Goal: Information Seeking & Learning: Check status

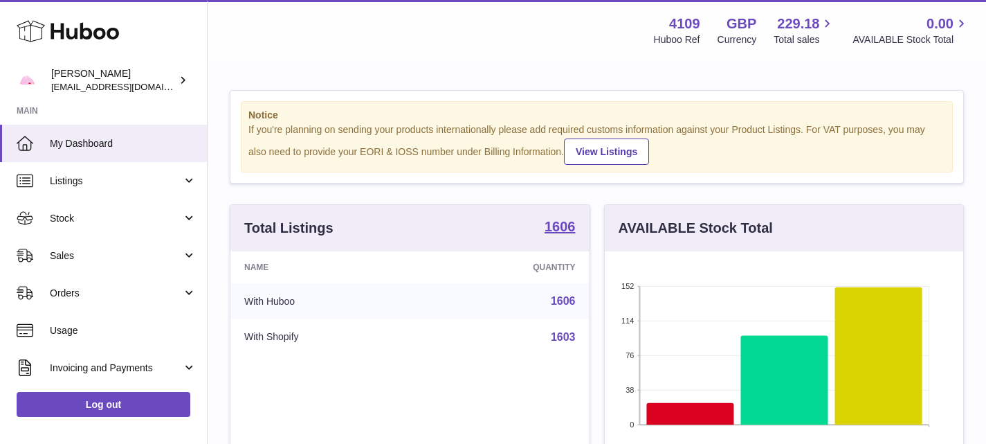
scroll to position [216, 364]
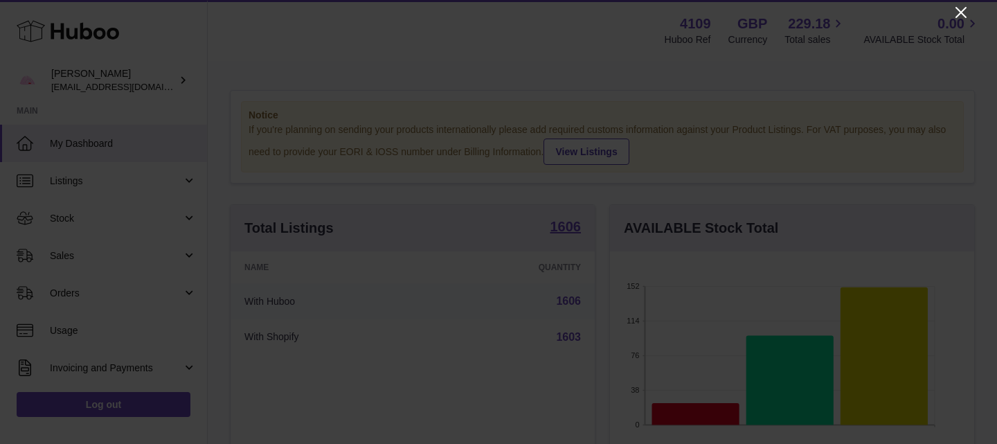
click at [965, 12] on icon "Close" at bounding box center [960, 12] width 17 height 17
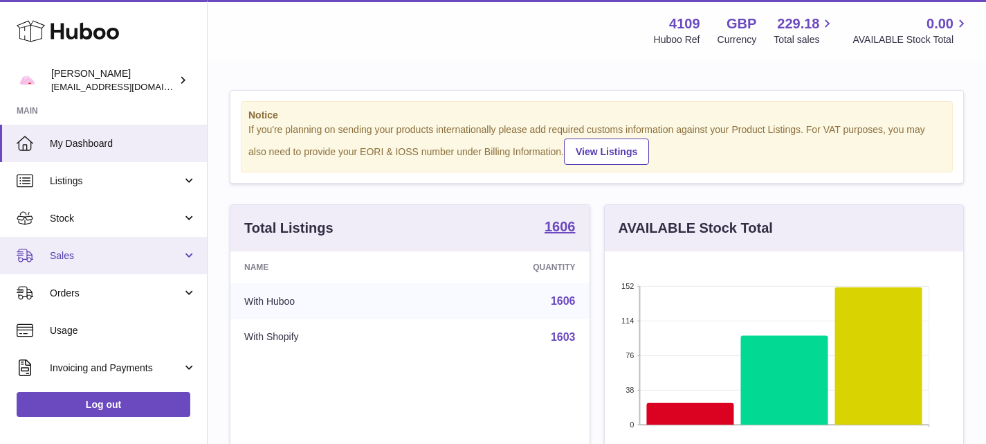
click at [188, 251] on link "Sales" at bounding box center [103, 255] width 207 height 37
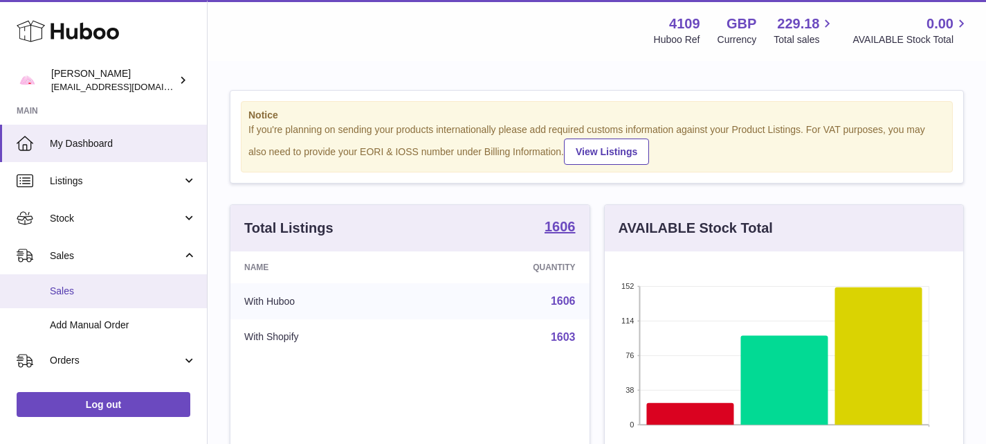
scroll to position [47, 0]
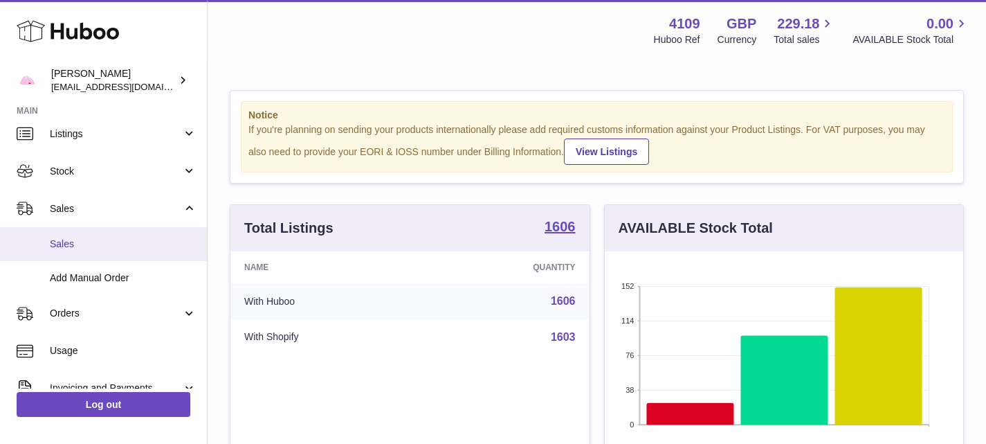
click at [65, 237] on span "Sales" at bounding box center [123, 243] width 147 height 13
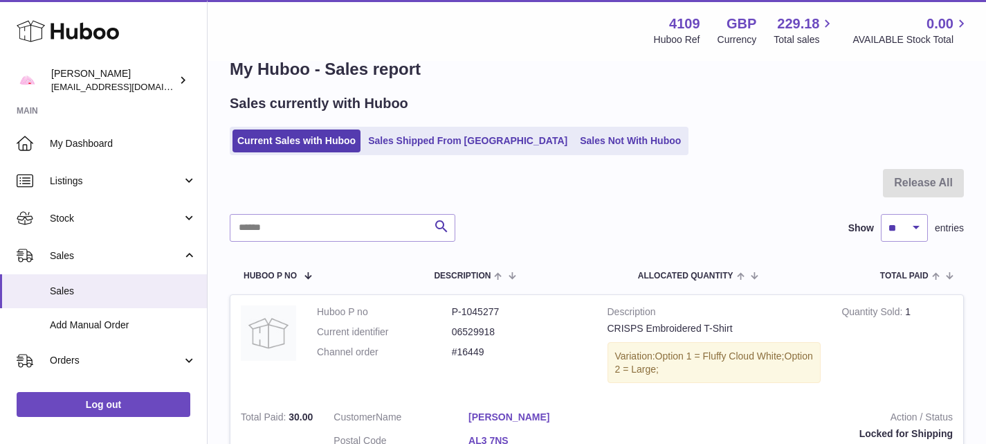
scroll to position [33, 0]
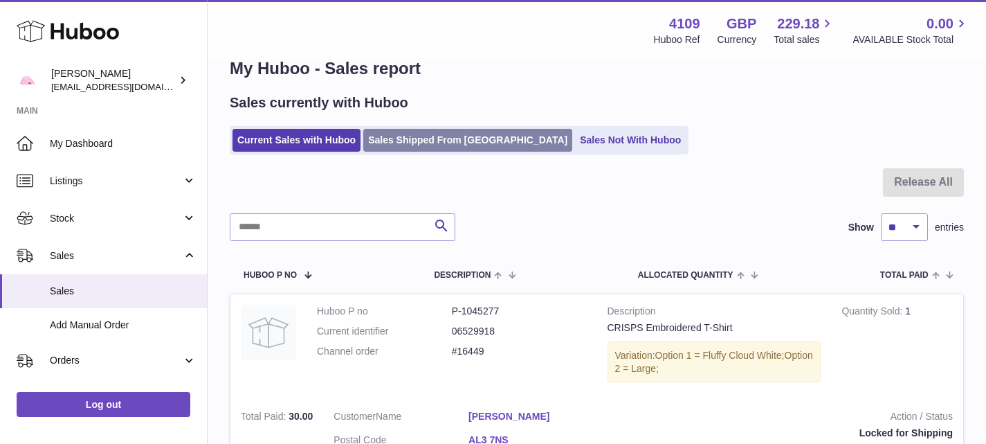
click at [451, 138] on link "Sales Shipped From [GEOGRAPHIC_DATA]" at bounding box center [467, 140] width 209 height 23
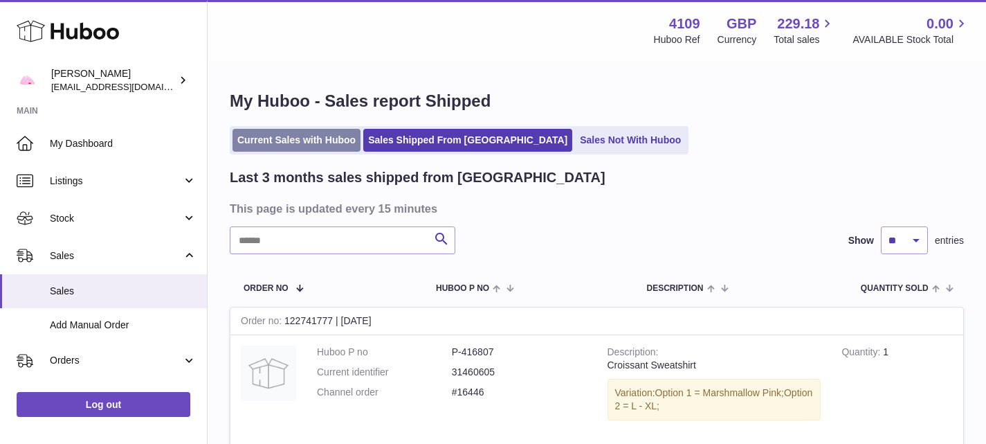
click at [320, 135] on link "Current Sales with Huboo" at bounding box center [297, 140] width 128 height 23
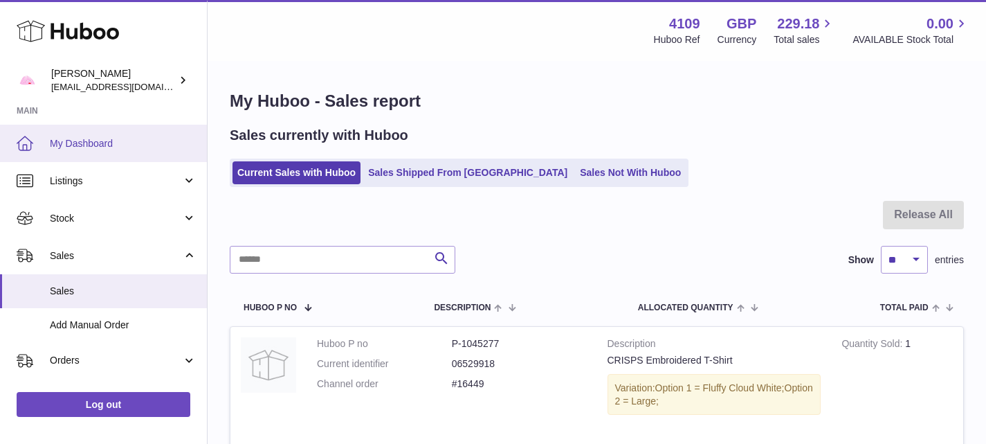
click at [97, 144] on span "My Dashboard" at bounding box center [123, 143] width 147 height 13
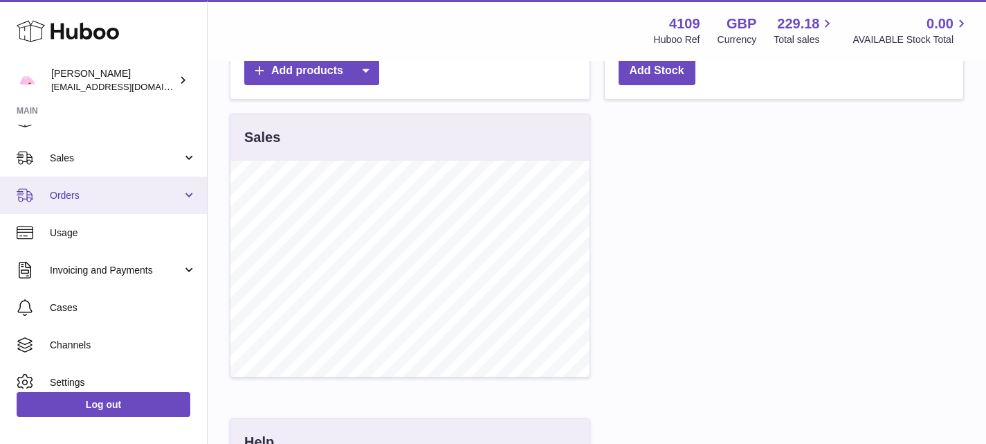
scroll to position [100, 0]
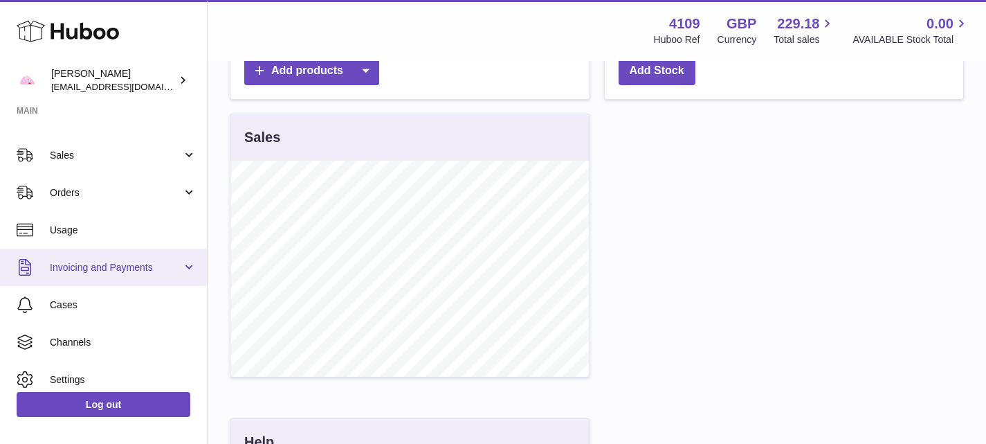
click at [176, 267] on span "Invoicing and Payments" at bounding box center [116, 267] width 132 height 13
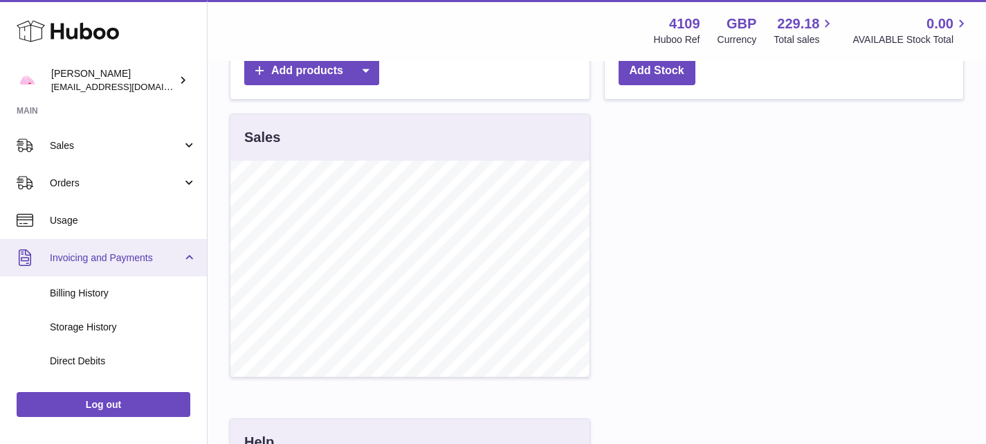
scroll to position [78, 0]
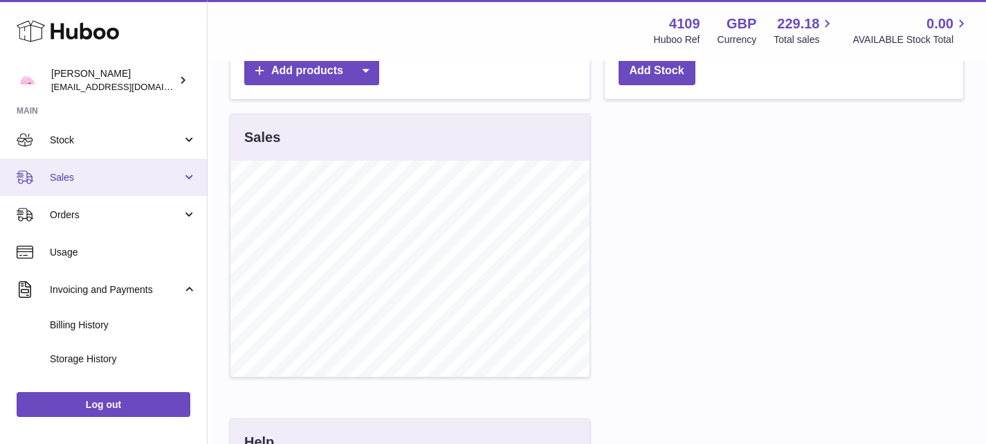
click at [188, 186] on link "Sales" at bounding box center [103, 176] width 207 height 37
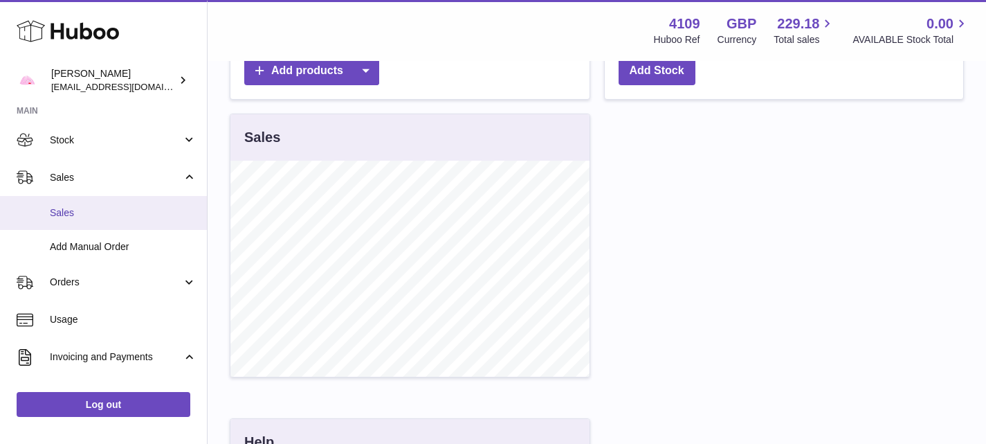
click at [56, 208] on span "Sales" at bounding box center [123, 212] width 147 height 13
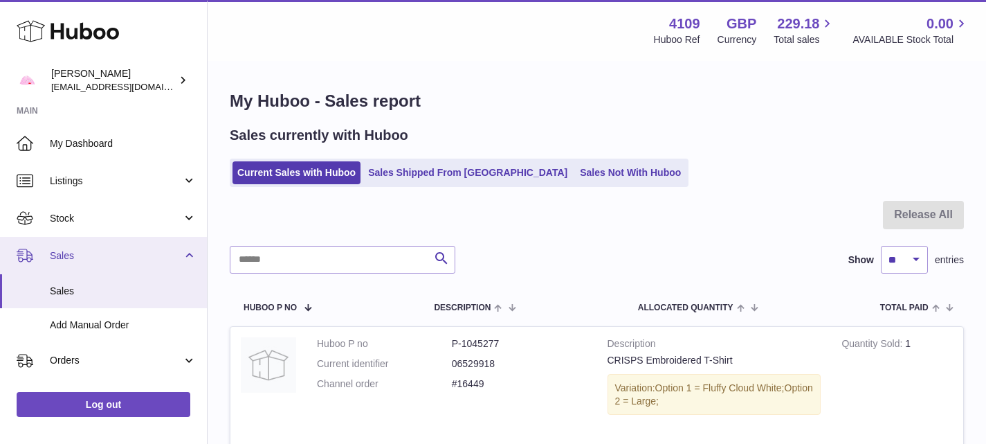
click at [165, 258] on span "Sales" at bounding box center [116, 255] width 132 height 13
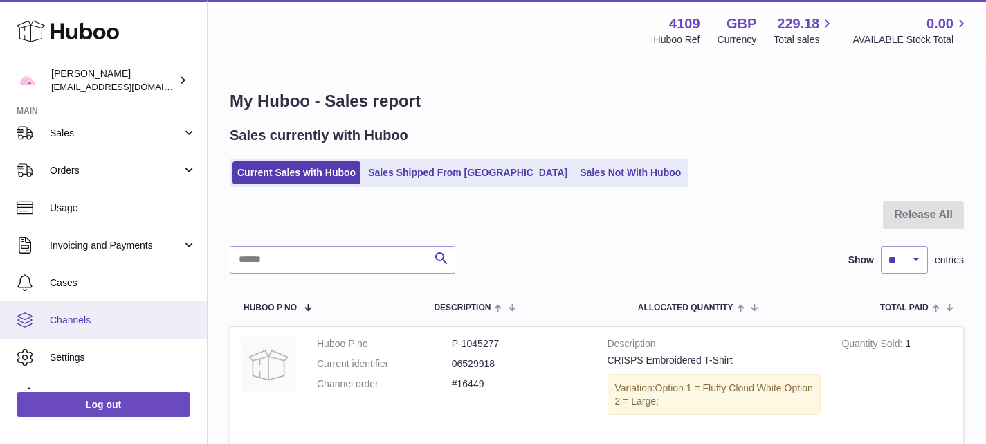
scroll to position [77, 0]
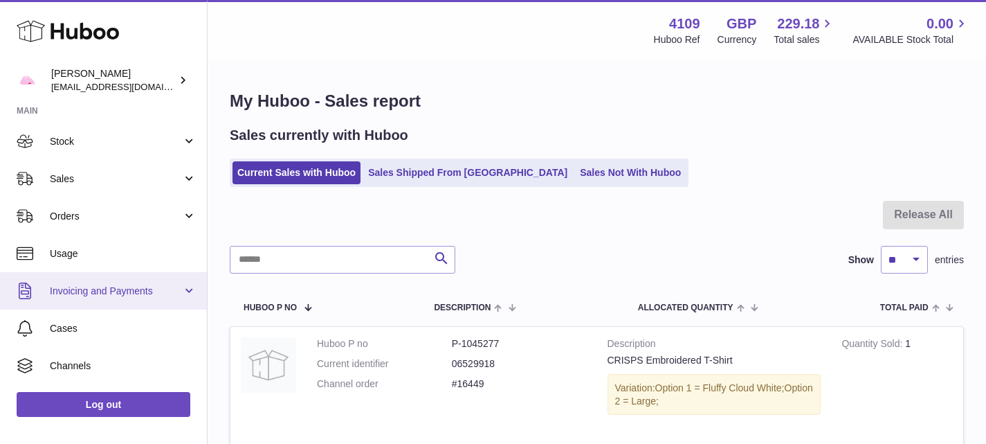
click at [167, 293] on span "Invoicing and Payments" at bounding box center [116, 290] width 132 height 13
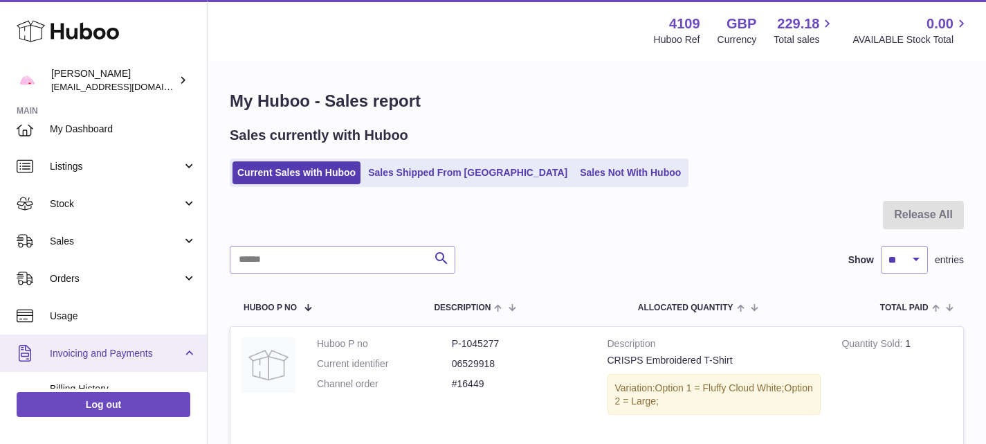
scroll to position [15, 0]
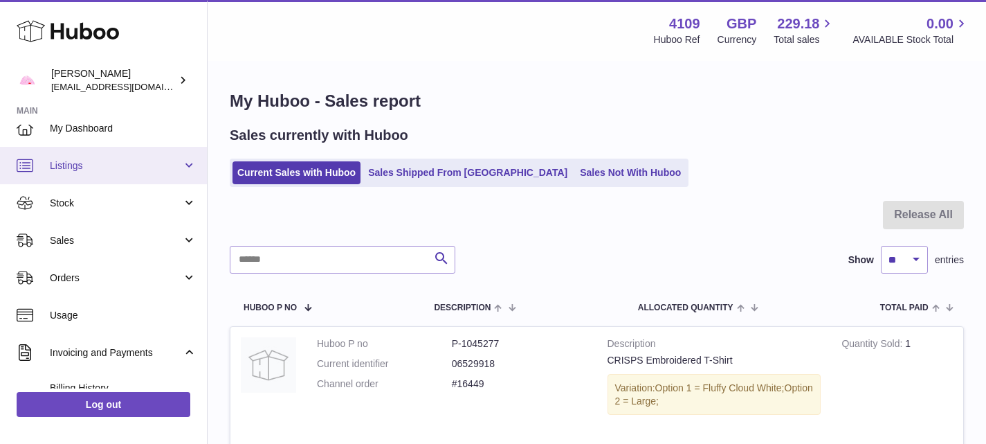
click at [185, 164] on link "Listings" at bounding box center [103, 165] width 207 height 37
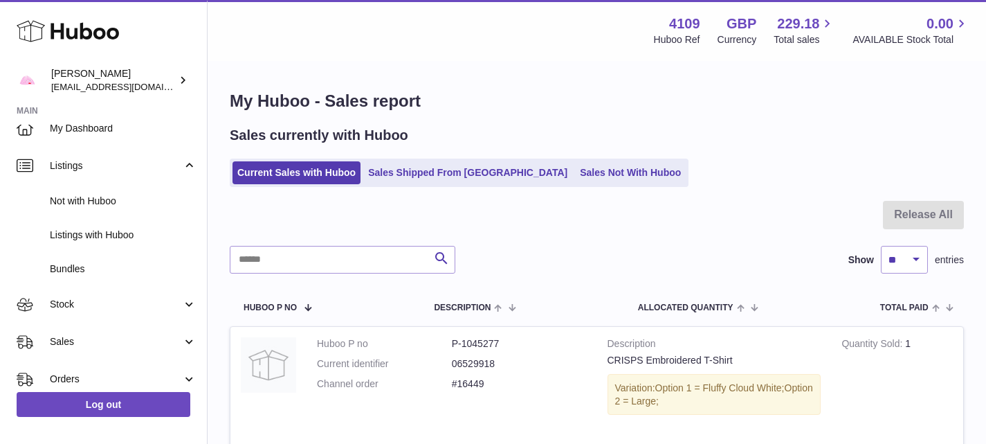
click at [132, 119] on strong "Main" at bounding box center [103, 114] width 207 height 19
click at [125, 134] on span "My Dashboard" at bounding box center [123, 128] width 147 height 13
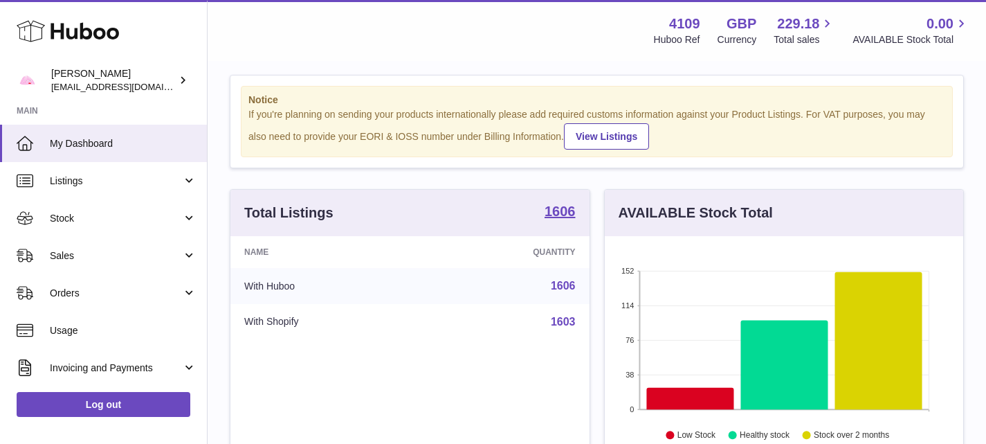
scroll to position [16, 0]
click at [788, 21] on span "229.18" at bounding box center [798, 24] width 42 height 19
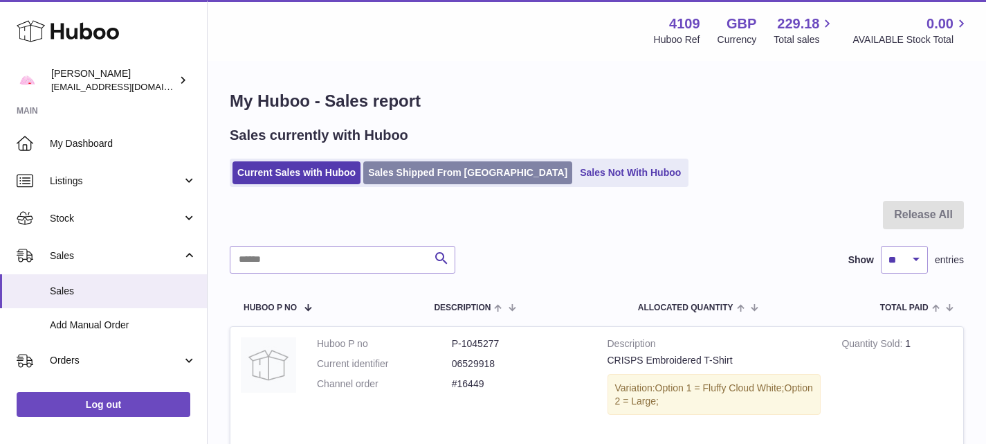
click at [431, 174] on link "Sales Shipped From [GEOGRAPHIC_DATA]" at bounding box center [467, 172] width 209 height 23
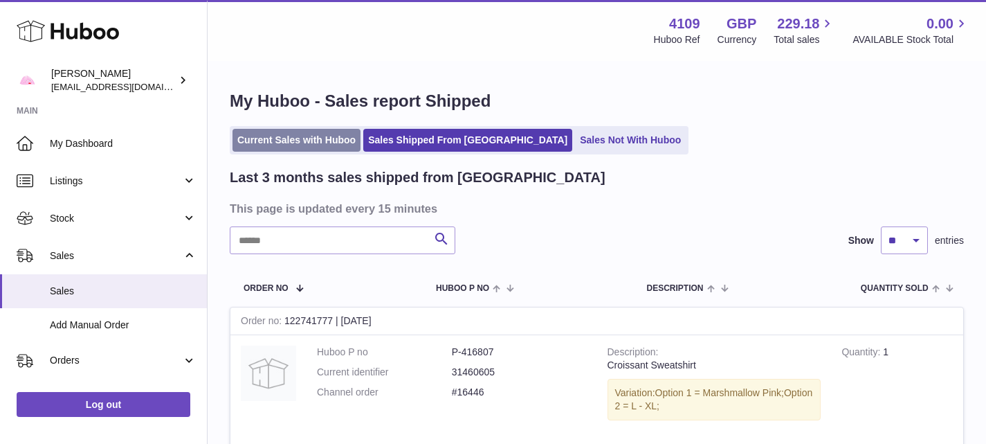
click at [318, 138] on link "Current Sales with Huboo" at bounding box center [297, 140] width 128 height 23
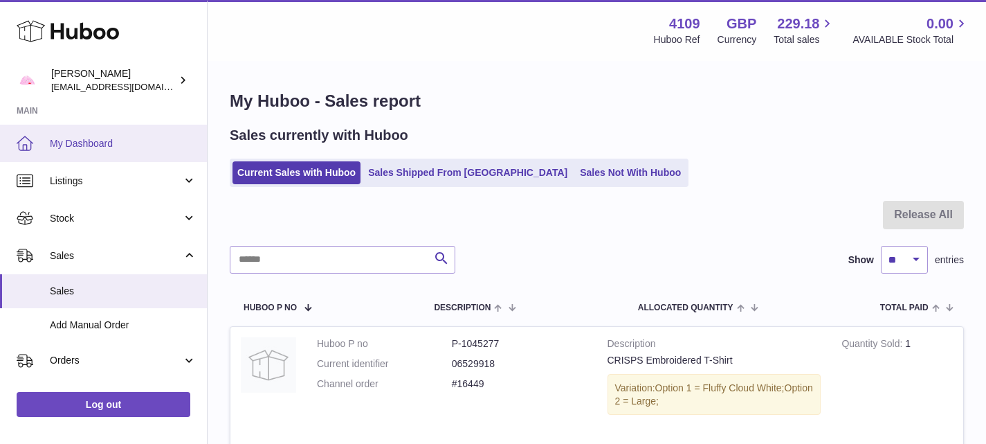
click at [68, 142] on span "My Dashboard" at bounding box center [123, 143] width 147 height 13
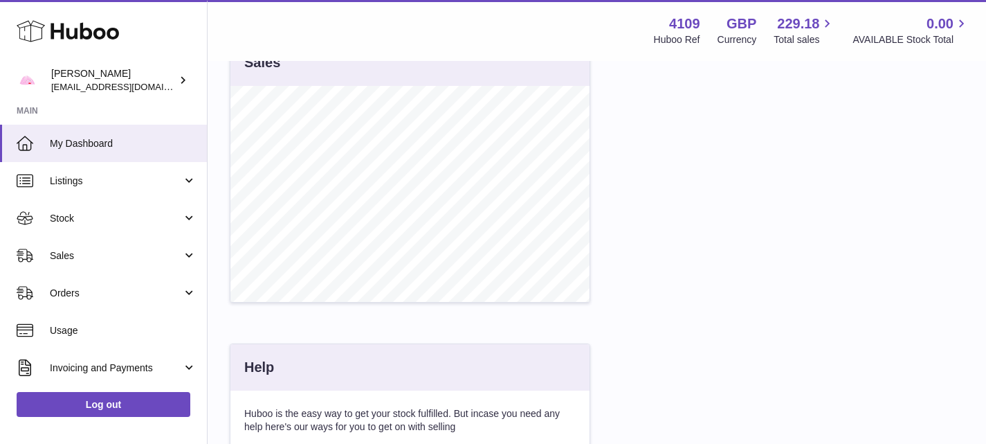
scroll to position [439, 0]
